Goal: Task Accomplishment & Management: Manage account settings

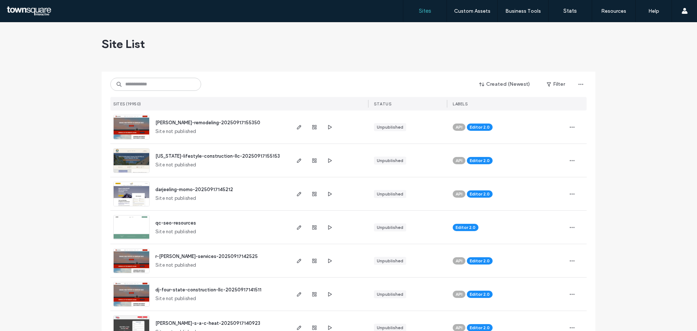
click at [162, 81] on input at bounding box center [155, 84] width 91 height 13
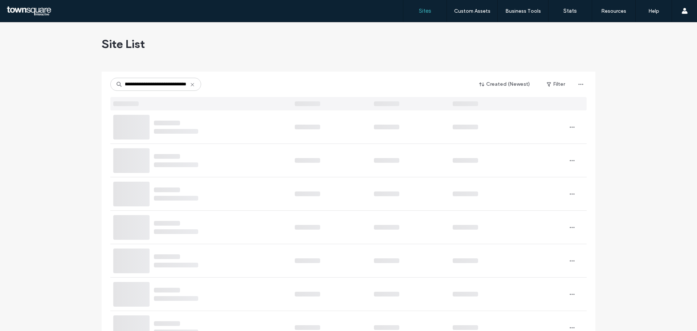
scroll to position [0, 27]
type input "**********"
click at [190, 85] on icon at bounding box center [193, 85] width 6 height 6
paste input "**********"
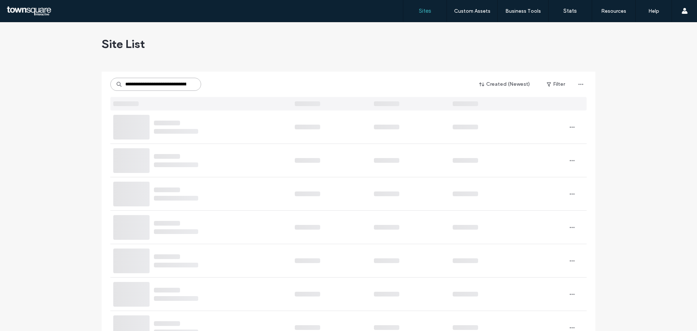
scroll to position [0, 25]
type input "**********"
click at [190, 81] on input "**********" at bounding box center [155, 84] width 91 height 13
click at [186, 85] on input "**********" at bounding box center [155, 84] width 91 height 13
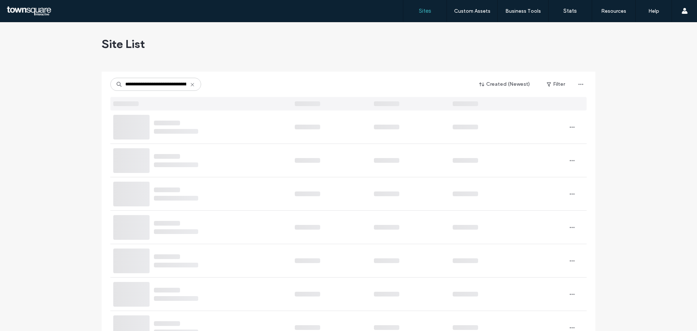
click at [190, 84] on icon at bounding box center [193, 85] width 6 height 6
paste input "**********"
type input "**********"
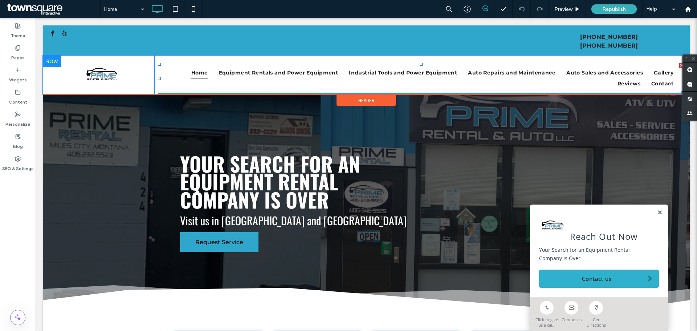
click at [318, 84] on ul "Home Equipment Rentals and Power Equipment Industrial Tools and Power Equipment…" at bounding box center [421, 78] width 516 height 22
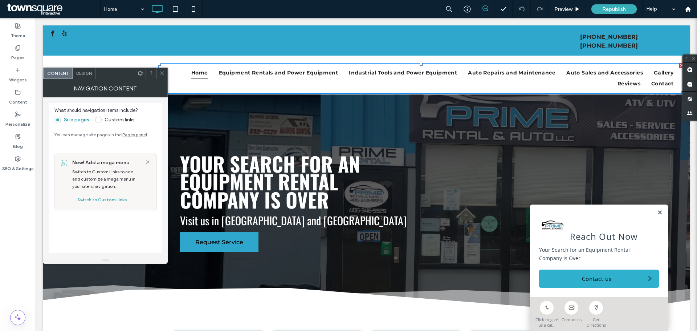
click at [345, 80] on ul "Home Equipment Rentals and Power Equipment Industrial Tools and Power Equipment…" at bounding box center [421, 78] width 516 height 22
click at [22, 53] on label "Pages" at bounding box center [17, 56] width 13 height 10
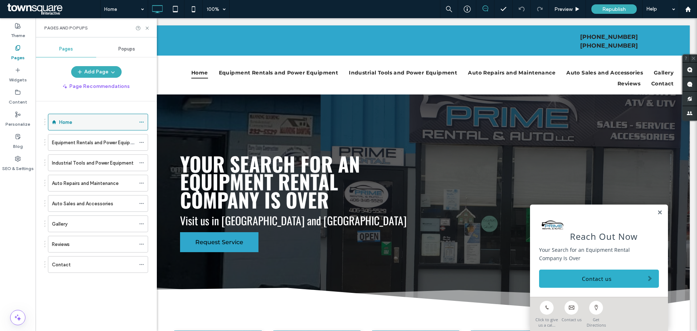
click at [65, 118] on div "Home" at bounding box center [97, 122] width 76 height 16
click at [222, 85] on ul "Home Equipment Rentals and Power Equipment Industrial Tools and Power Equipment…" at bounding box center [421, 78] width 516 height 22
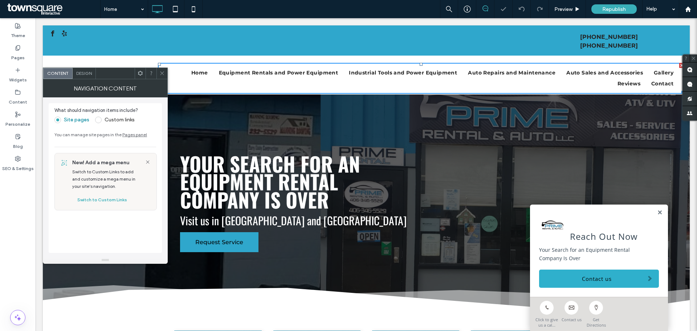
click at [92, 74] on span "Design" at bounding box center [84, 72] width 16 height 5
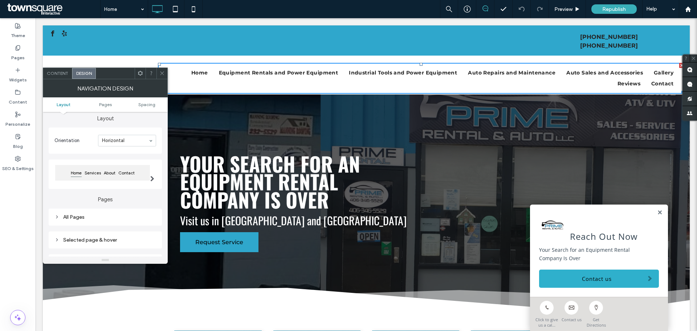
scroll to position [36, 0]
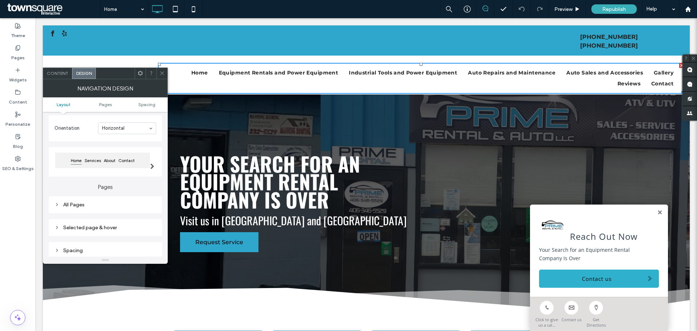
click at [57, 204] on use at bounding box center [56, 204] width 1 height 3
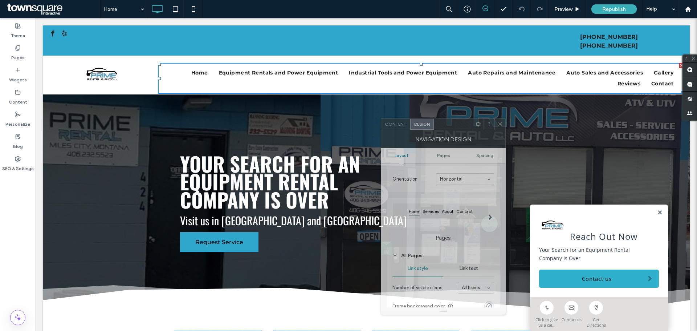
drag, startPoint x: 121, startPoint y: 73, endPoint x: 459, endPoint y: 124, distance: 342.0
click at [459, 124] on div at bounding box center [453, 124] width 39 height 11
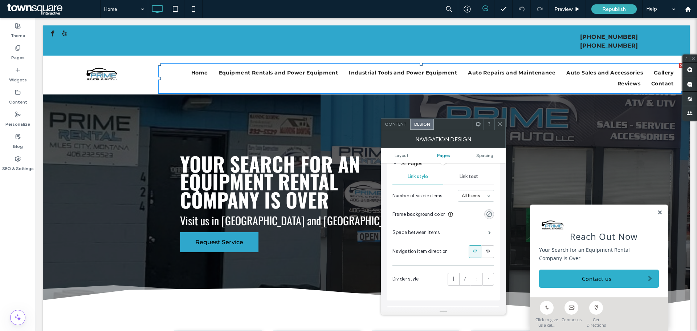
scroll to position [145, 0]
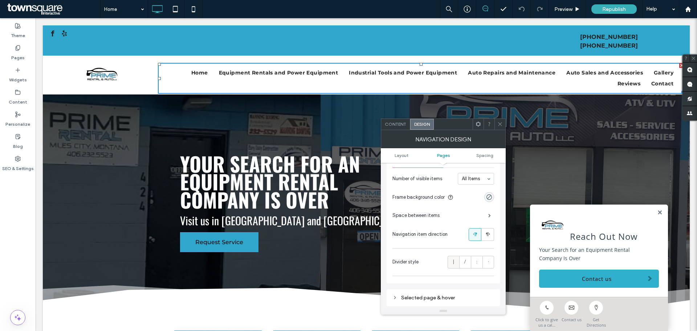
click at [454, 261] on span "|" at bounding box center [453, 261] width 1 height 7
click at [404, 155] on span "Layout" at bounding box center [402, 155] width 14 height 5
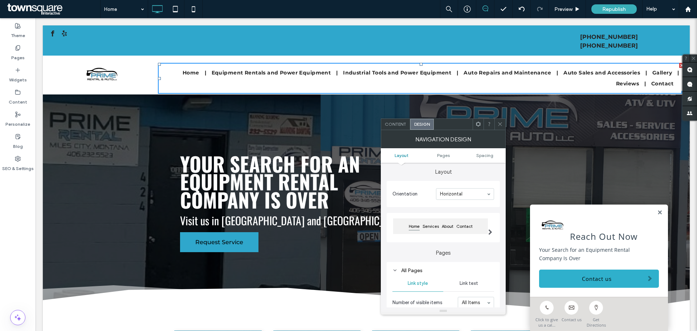
scroll to position [20, 0]
click at [406, 176] on label "Layout" at bounding box center [443, 170] width 113 height 14
click at [499, 121] on span at bounding box center [500, 124] width 5 height 11
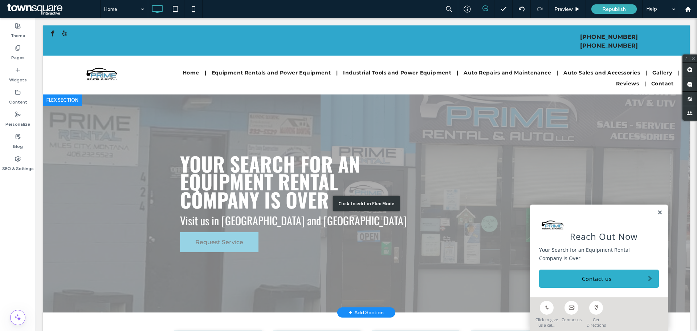
click at [218, 240] on div "Click to edit in Flex Mode" at bounding box center [366, 203] width 647 height 218
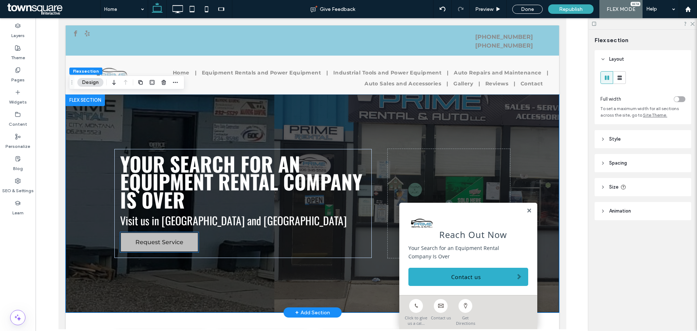
click at [158, 240] on span "Request Service" at bounding box center [159, 242] width 48 height 14
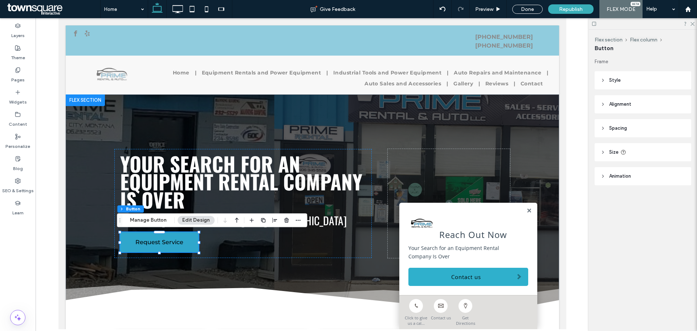
click at [602, 80] on icon at bounding box center [603, 80] width 5 height 5
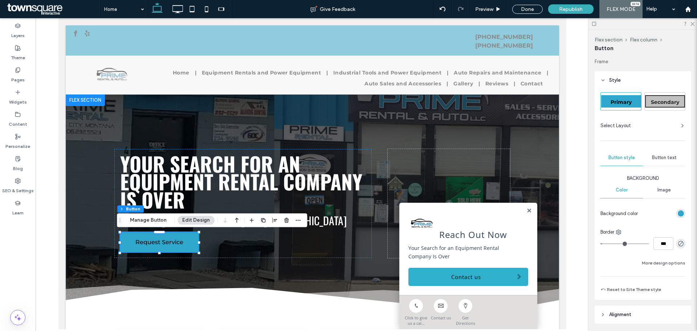
click at [658, 158] on span "Button text" at bounding box center [664, 158] width 25 height 6
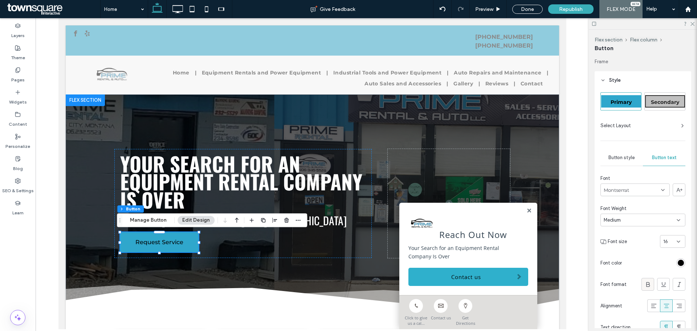
click at [647, 286] on use at bounding box center [649, 284] width 4 height 5
click at [21, 246] on div "Layers Theme Pages Widgets Content Personalize Blog SEO & Settings Learn" at bounding box center [18, 174] width 36 height 313
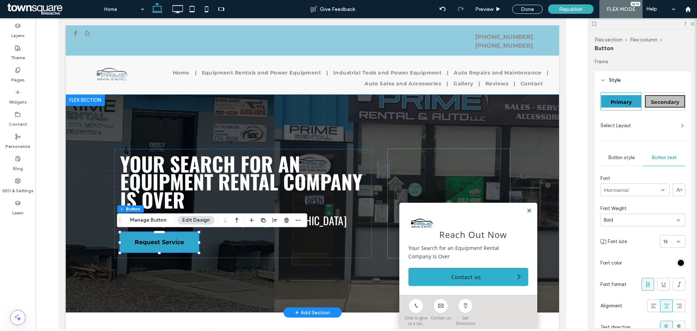
click at [99, 287] on div "Request Service Your Search for an Equipment Rental Company Is Over Visit us in…" at bounding box center [312, 203] width 436 height 218
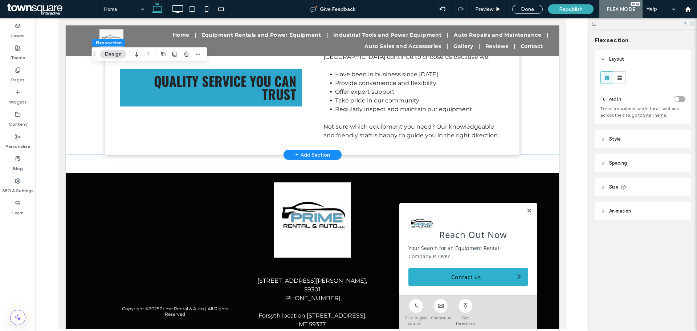
scroll to position [974, 0]
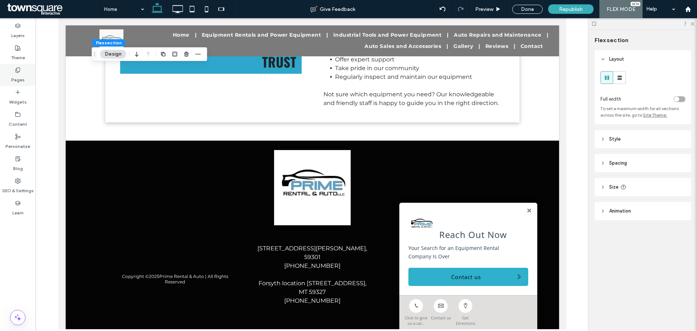
click at [19, 75] on label "Pages" at bounding box center [17, 78] width 13 height 10
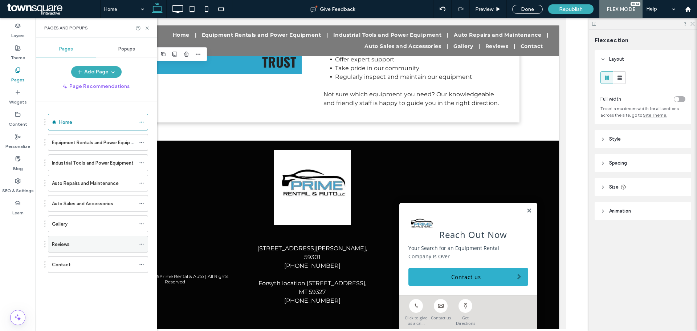
click at [61, 247] on label "Reviews" at bounding box center [61, 244] width 18 height 13
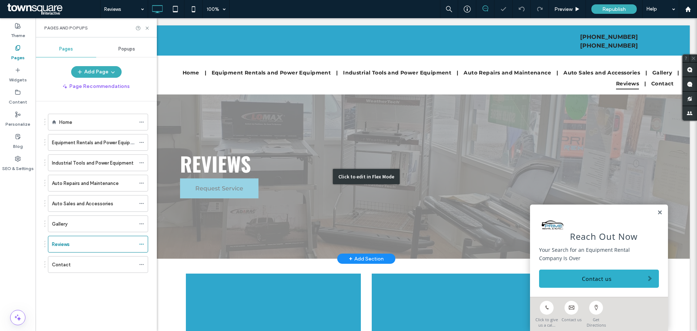
click at [243, 166] on div "Click to edit in Flex Mode" at bounding box center [366, 176] width 647 height 165
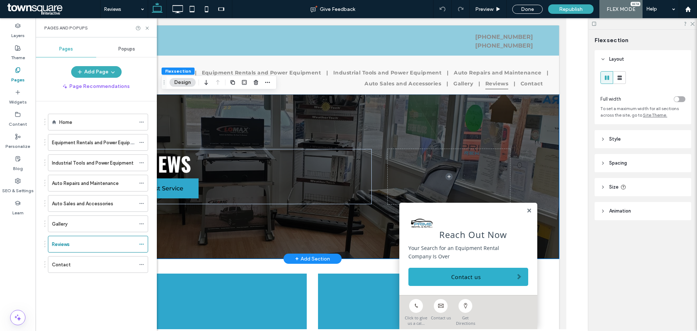
click at [325, 102] on div "Request Service Reviews" at bounding box center [312, 176] width 436 height 165
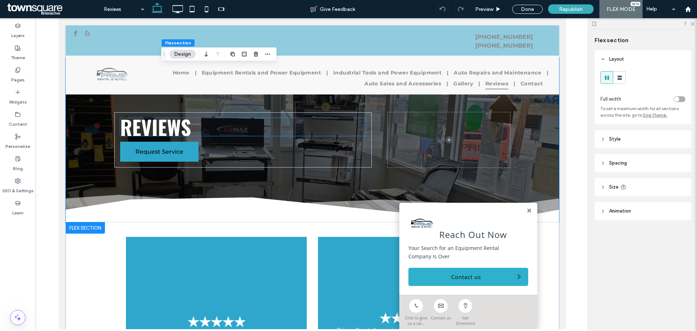
scroll to position [36, 0]
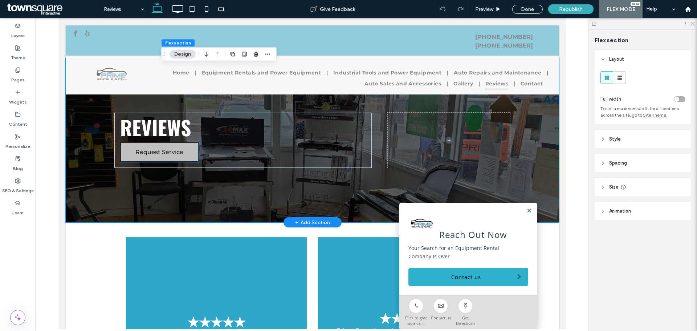
click at [169, 158] on span "Request Service" at bounding box center [159, 152] width 48 height 14
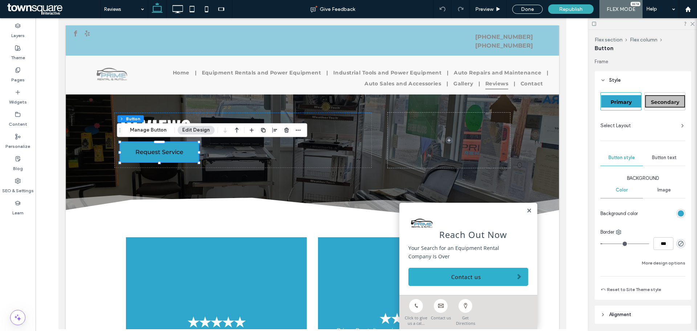
click at [670, 155] on span "Button text" at bounding box center [664, 158] width 25 height 6
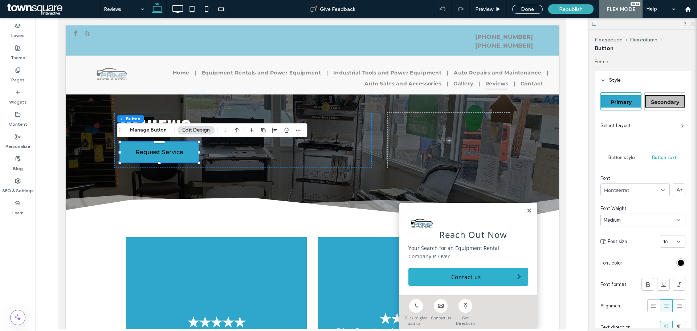
click at [678, 263] on div "rgb(0, 0, 0)" at bounding box center [681, 263] width 6 height 6
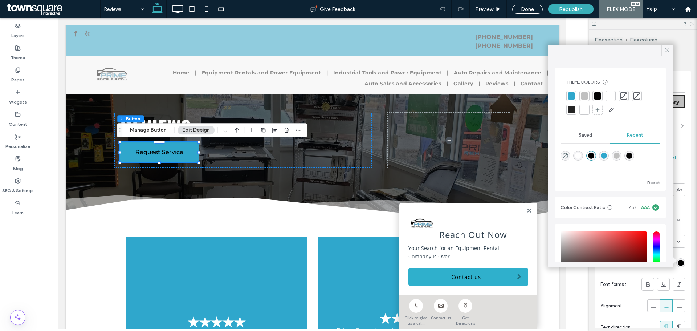
click at [672, 47] on div at bounding box center [667, 50] width 11 height 11
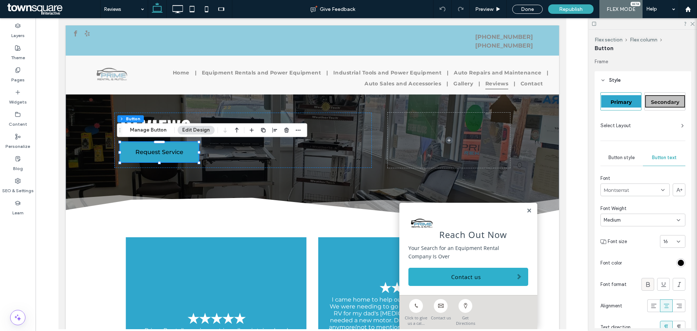
click at [645, 283] on icon at bounding box center [648, 284] width 7 height 7
click at [14, 68] on div "Pages" at bounding box center [18, 75] width 36 height 22
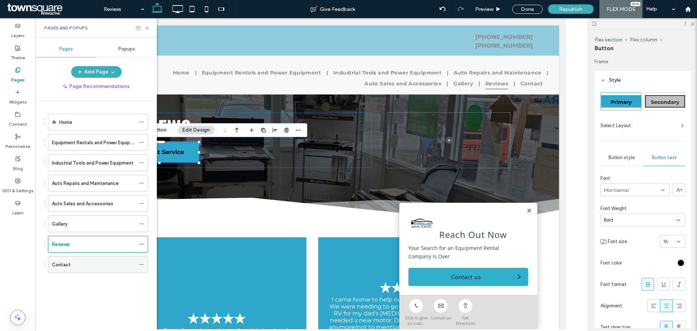
click at [62, 266] on label "Contact" at bounding box center [61, 264] width 19 height 13
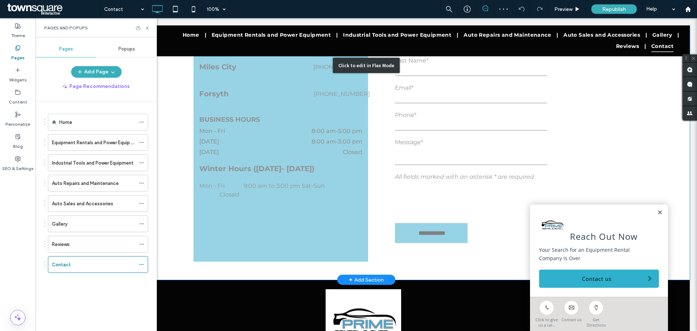
scroll to position [472, 0]
click at [437, 204] on div "Click to edit in Flex Mode" at bounding box center [366, 64] width 647 height 429
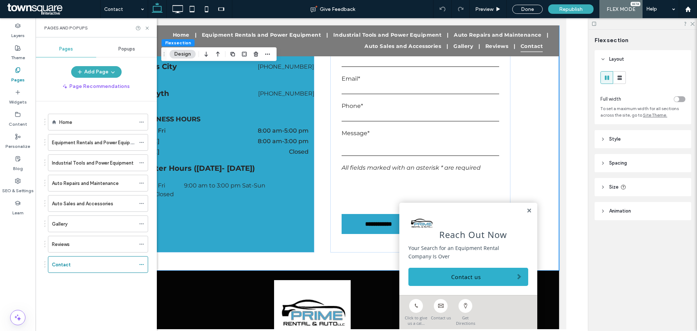
click at [524, 207] on div "Reach Out Now Your Search for an Equipment Rental Company Is Over Contact us" at bounding box center [468, 249] width 138 height 92
click at [526, 209] on link at bounding box center [528, 211] width 5 height 6
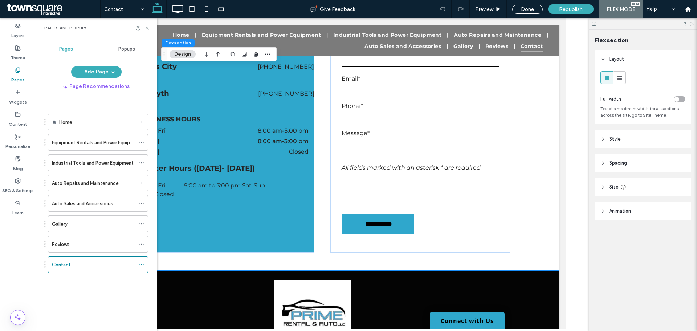
click at [148, 26] on icon at bounding box center [147, 27] width 5 height 5
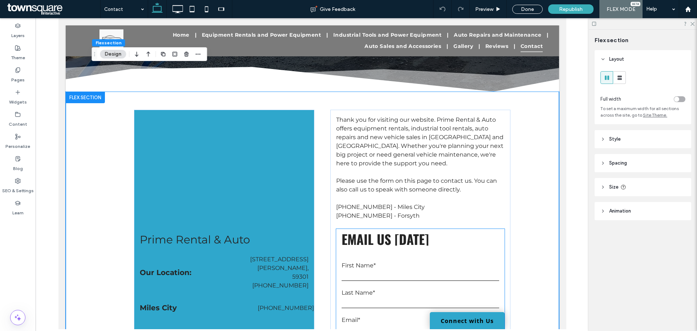
scroll to position [73, 0]
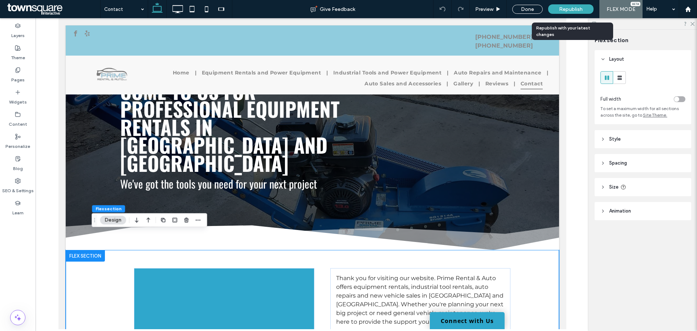
click at [576, 7] on span "Republish" at bounding box center [571, 9] width 24 height 6
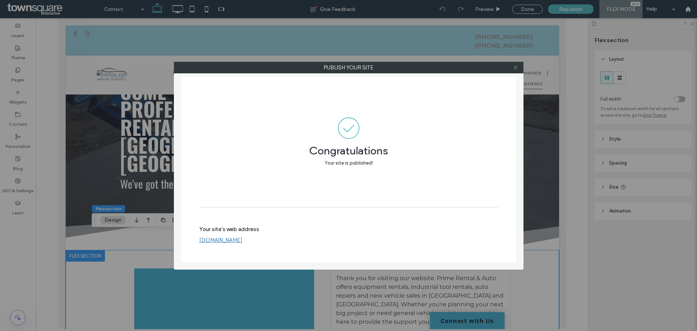
click at [517, 65] on icon at bounding box center [515, 67] width 5 height 5
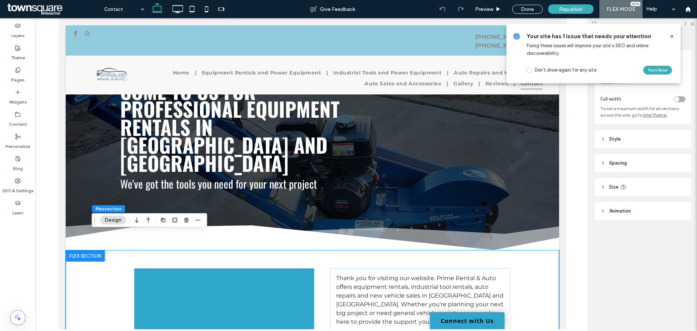
click at [672, 37] on use at bounding box center [672, 36] width 3 height 3
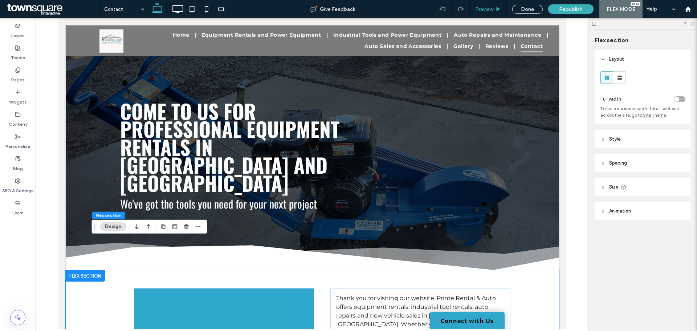
scroll to position [36, 0]
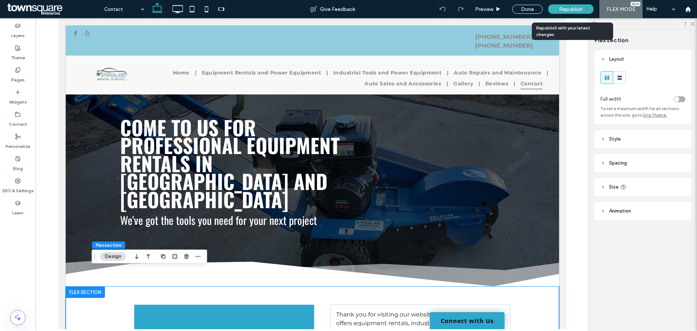
click at [571, 7] on span "Republish" at bounding box center [571, 9] width 24 height 6
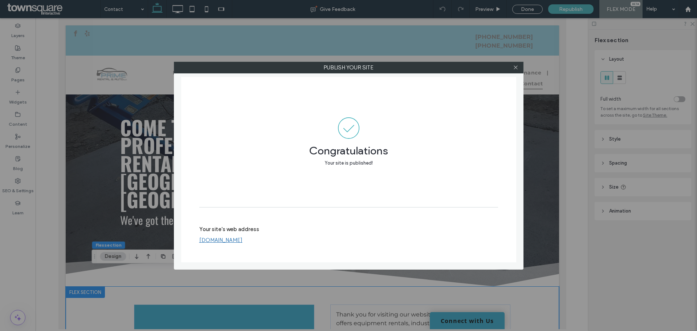
click at [512, 70] on div at bounding box center [516, 67] width 11 height 11
click at [515, 68] on icon at bounding box center [515, 67] width 5 height 5
